Goal: Task Accomplishment & Management: Manage account settings

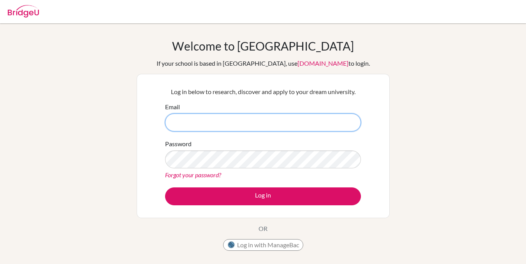
type input "[PERSON_NAME][EMAIL_ADDRESS][PERSON_NAME][DOMAIN_NAME]"
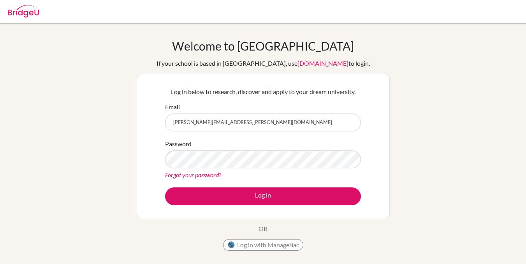
click at [347, 178] on div "Forgot your password?" at bounding box center [263, 175] width 196 height 9
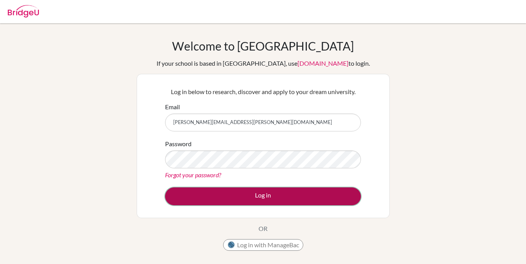
click at [328, 190] on button "Log in" at bounding box center [263, 197] width 196 height 18
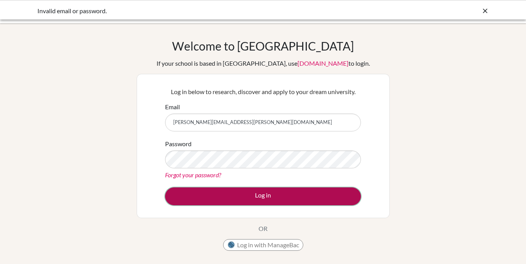
drag, startPoint x: 0, startPoint y: 0, endPoint x: 275, endPoint y: 197, distance: 338.6
click at [275, 197] on button "Log in" at bounding box center [263, 197] width 196 height 18
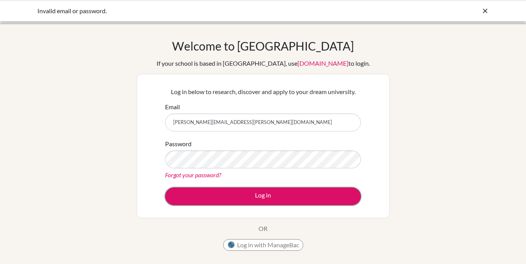
click at [275, 197] on button "Log in" at bounding box center [263, 197] width 196 height 18
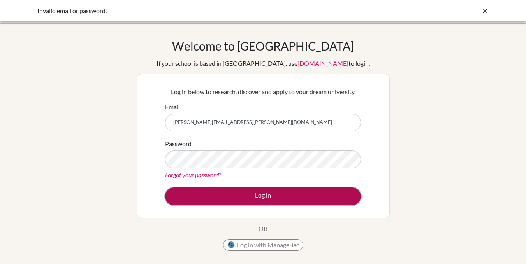
click at [249, 194] on button "Log in" at bounding box center [263, 197] width 196 height 18
drag, startPoint x: 0, startPoint y: 0, endPoint x: 249, endPoint y: 194, distance: 316.1
click at [249, 194] on button "Log in" at bounding box center [263, 197] width 196 height 18
click at [251, 197] on button "Log in" at bounding box center [263, 197] width 196 height 18
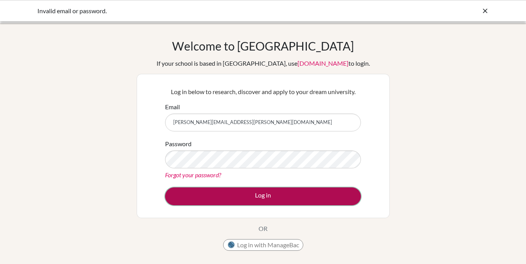
click at [251, 197] on button "Log in" at bounding box center [263, 197] width 196 height 18
click at [223, 204] on button "Log in" at bounding box center [263, 197] width 196 height 18
click at [253, 193] on button "Log in" at bounding box center [263, 197] width 196 height 18
